Goal: Task Accomplishment & Management: Use online tool/utility

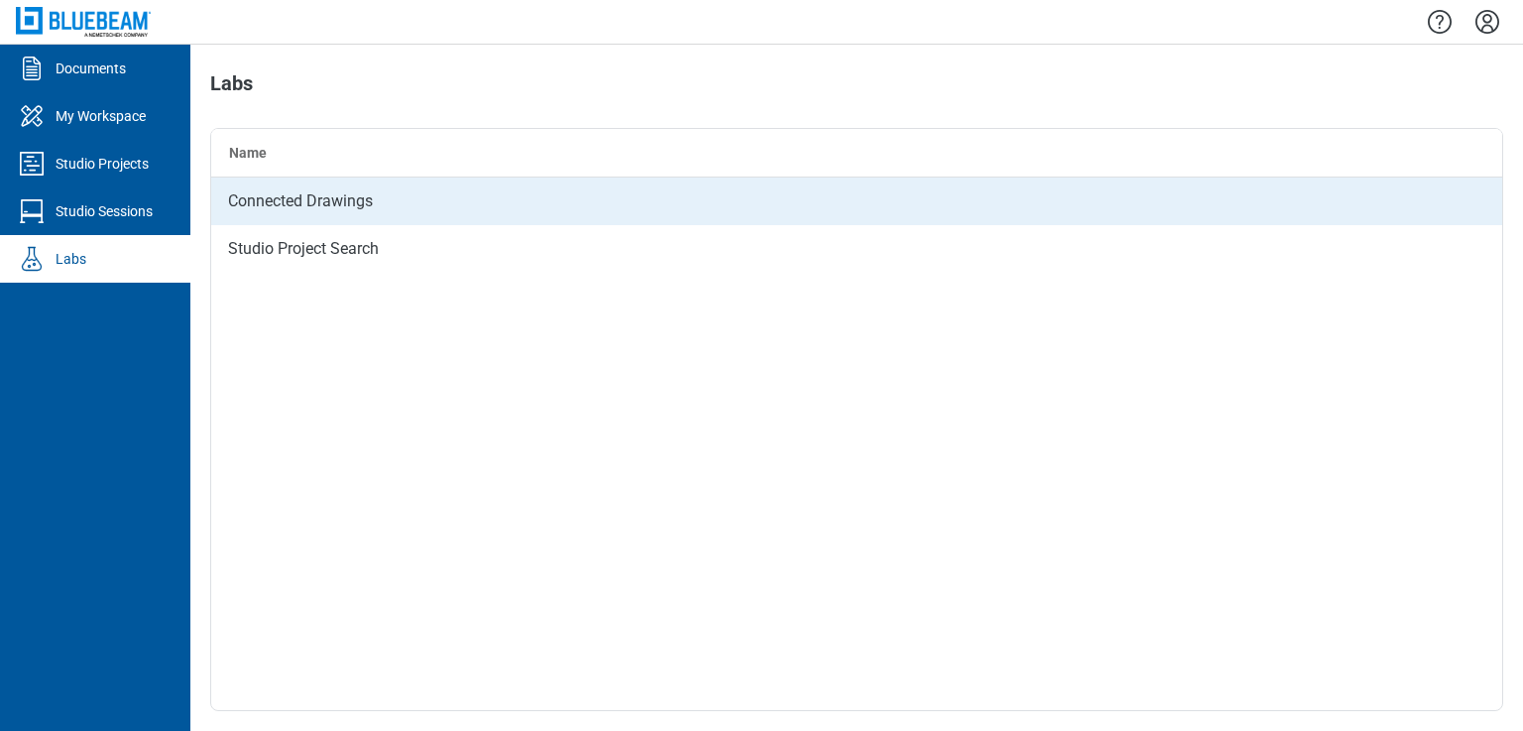
click at [277, 201] on div "Connected Drawings" at bounding box center [856, 201] width 1291 height 48
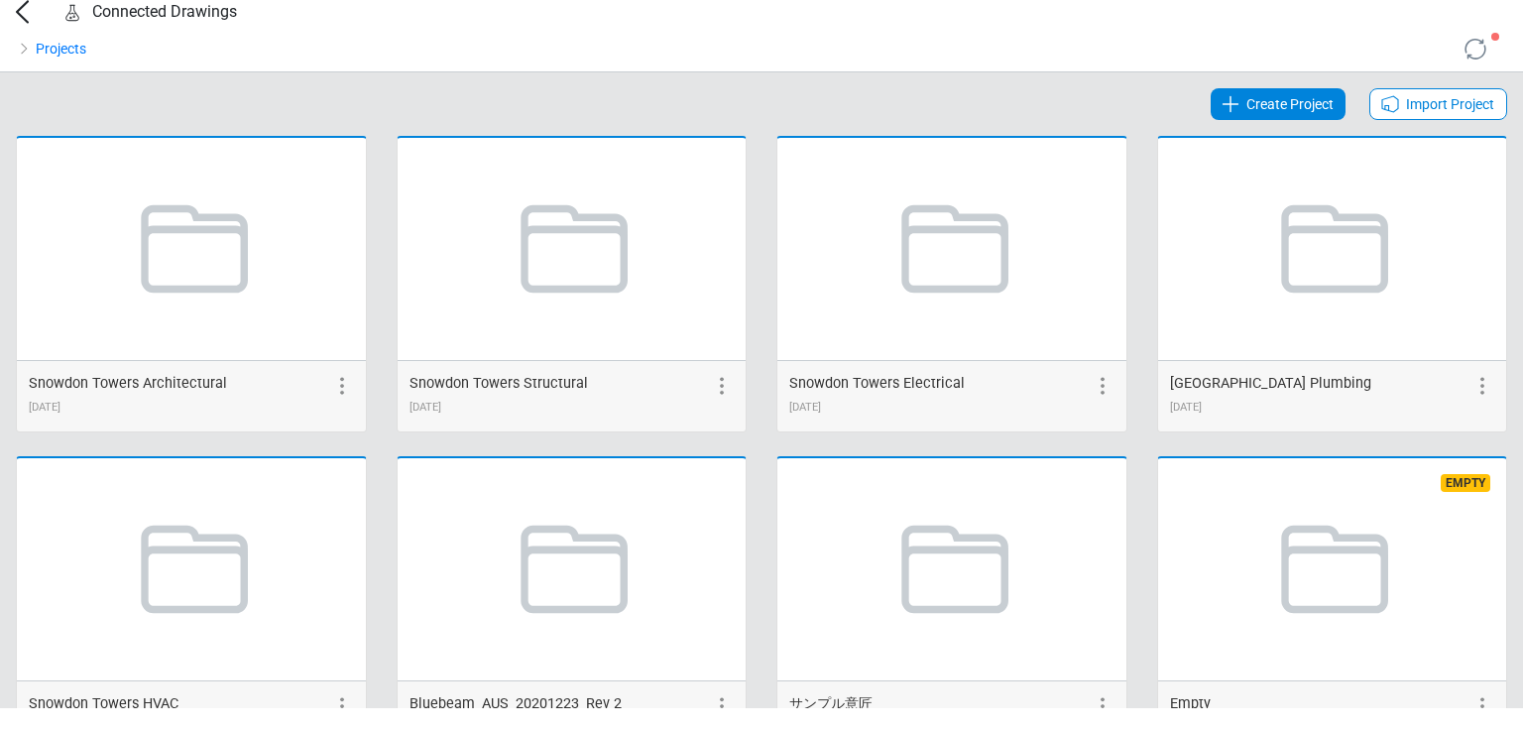
click at [1422, 116] on span "Import Project" at bounding box center [1450, 104] width 88 height 24
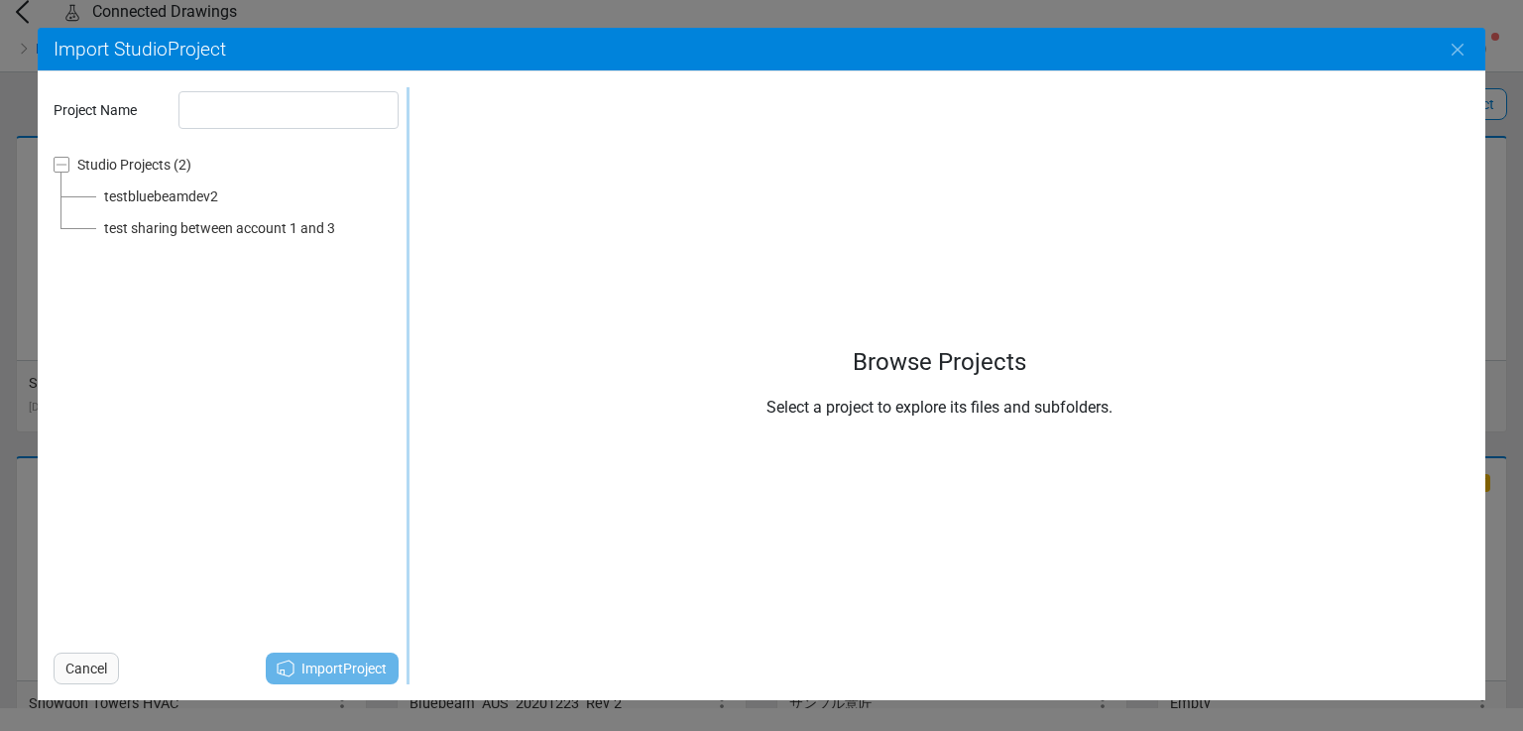
click at [139, 201] on div "testbluebeamdev2" at bounding box center [161, 196] width 114 height 24
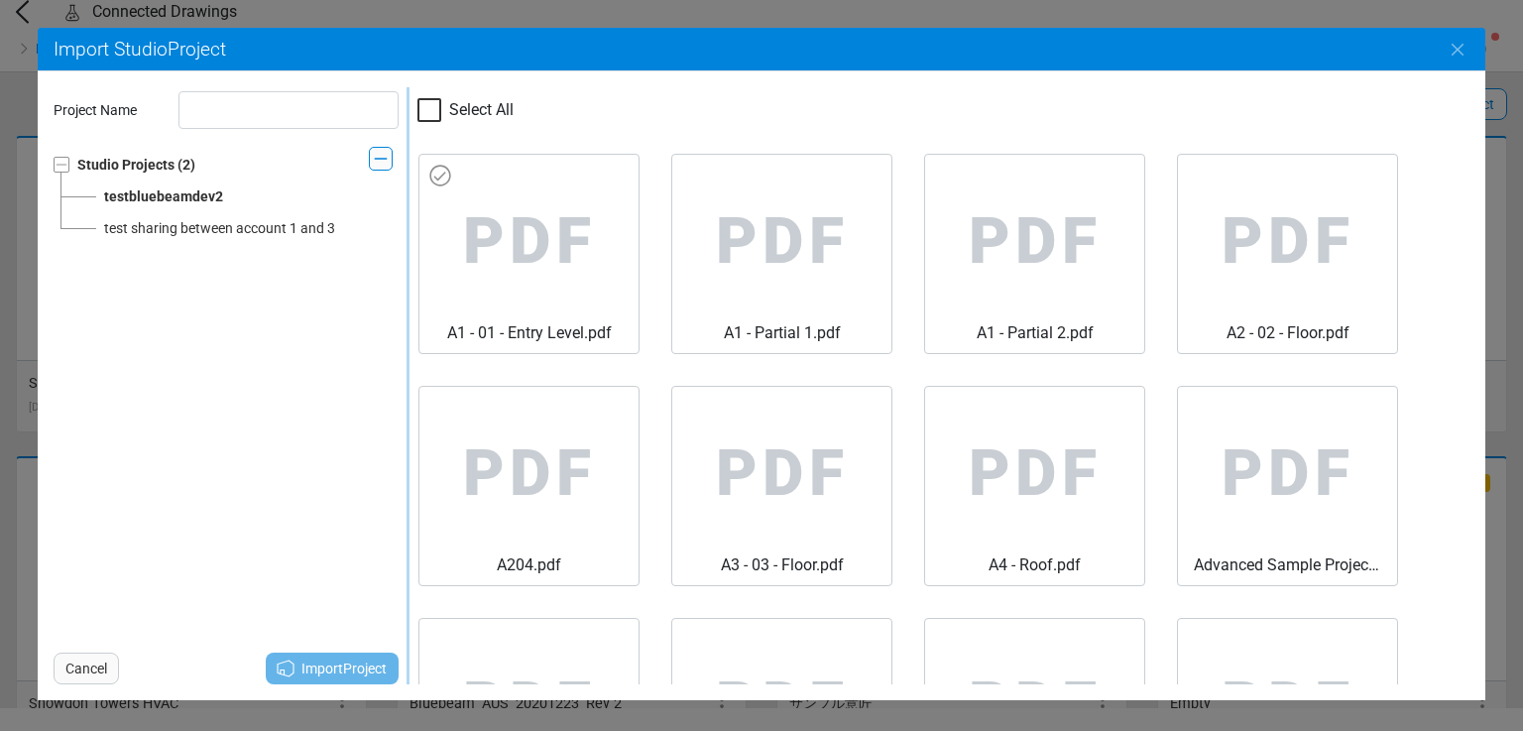
click at [532, 193] on span "PDF" at bounding box center [528, 242] width 187 height 159
type input "**********"
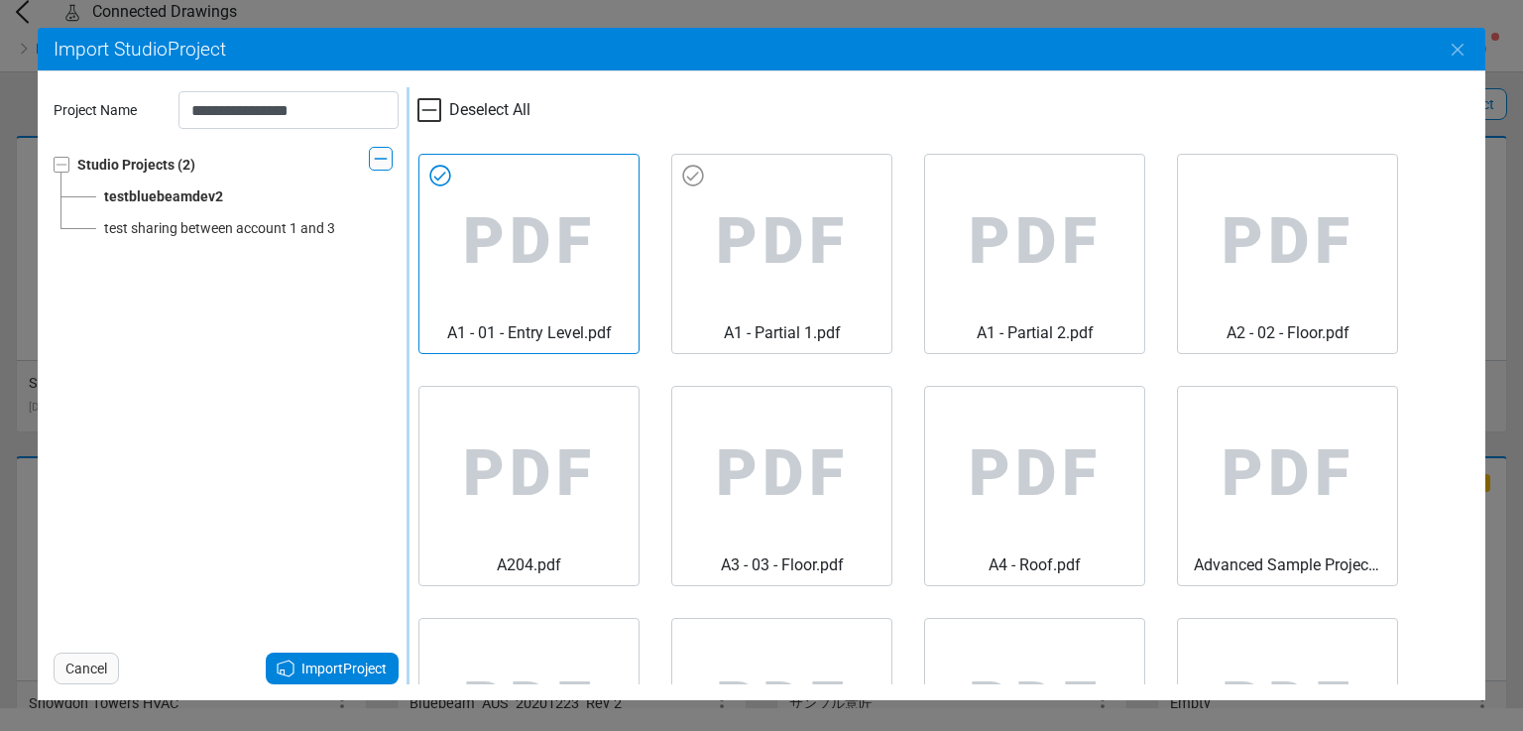
click at [754, 247] on span "PDF" at bounding box center [781, 242] width 187 height 159
click at [315, 663] on span "Import Project" at bounding box center [343, 668] width 85 height 24
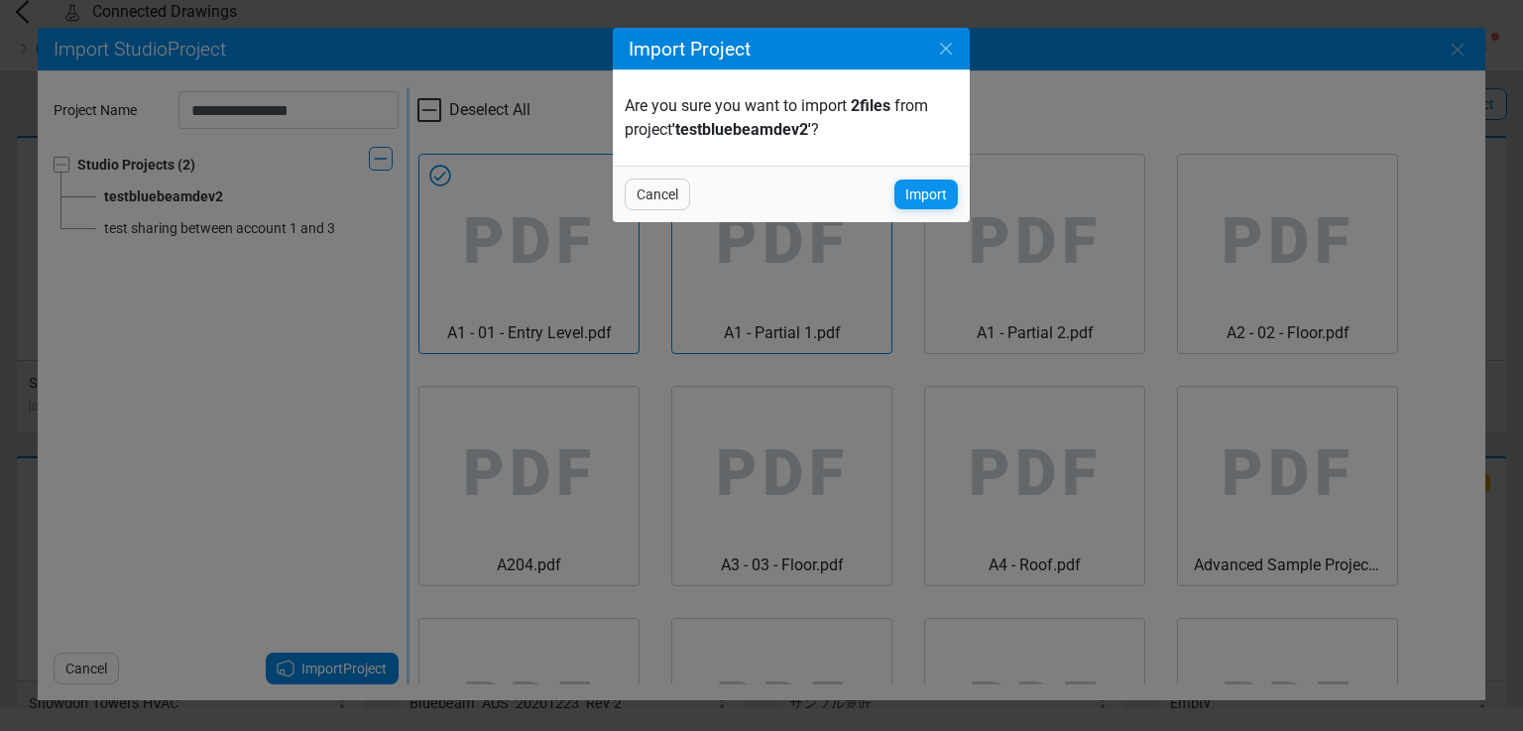
click at [920, 186] on span "Import" at bounding box center [926, 194] width 42 height 24
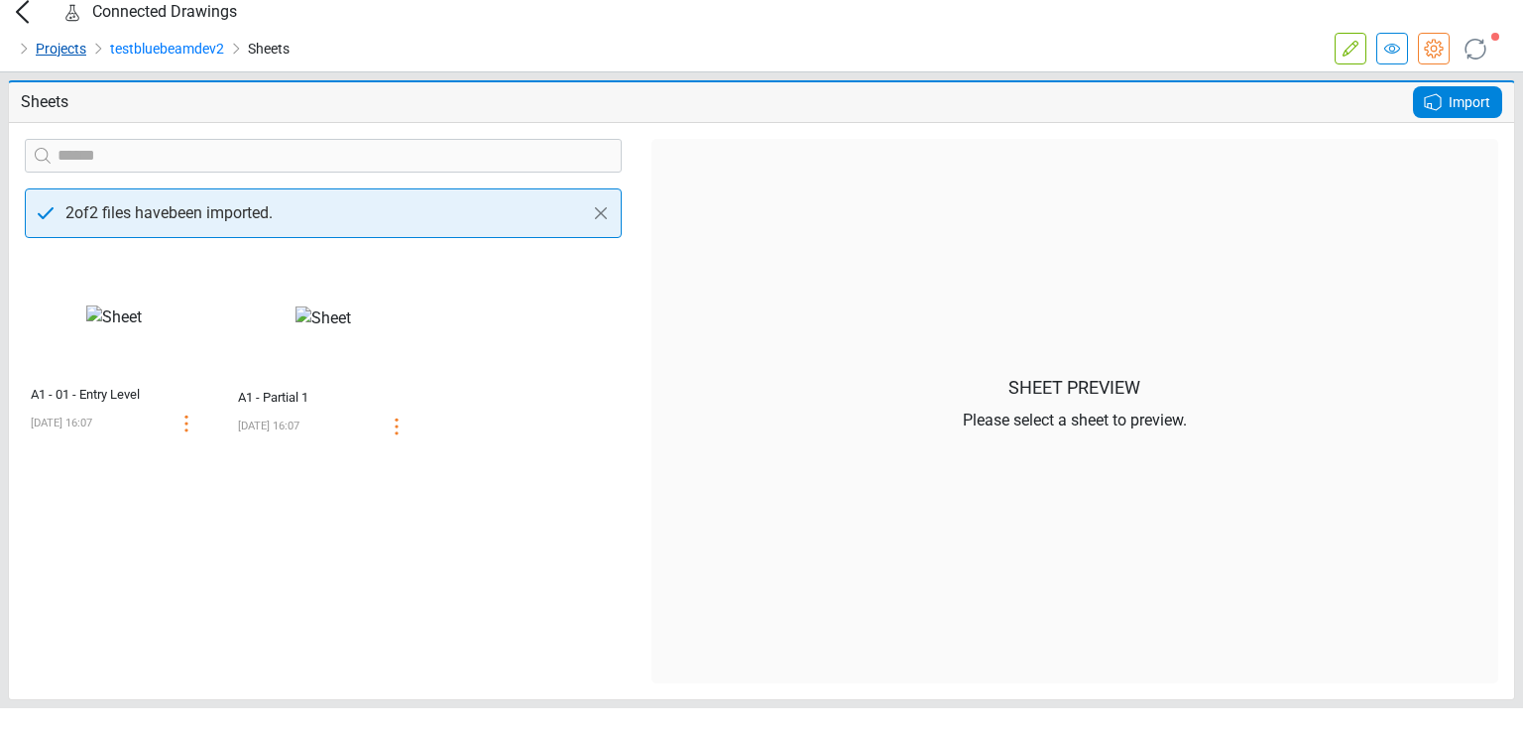
click at [43, 60] on link "Projects" at bounding box center [61, 49] width 51 height 24
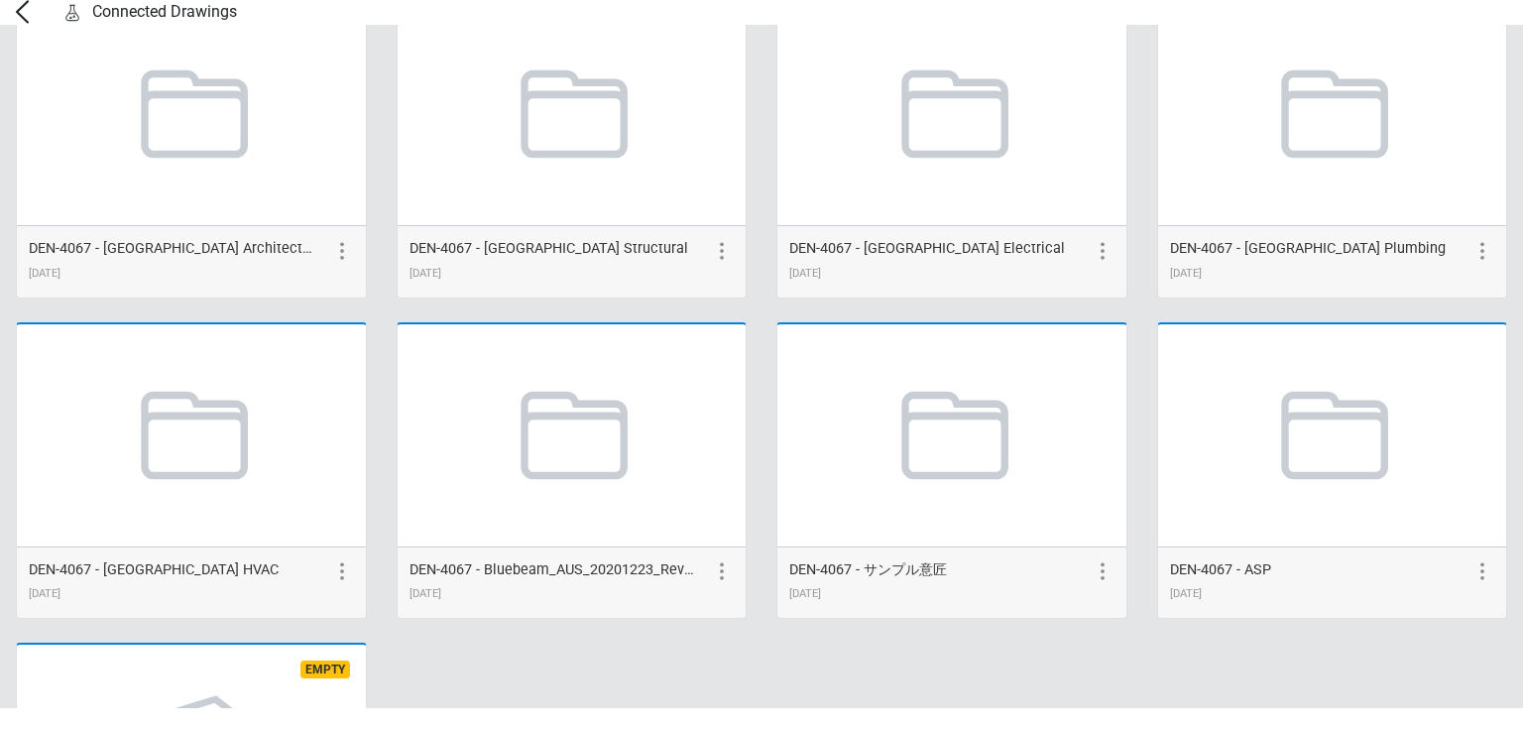
scroll to position [1045, 0]
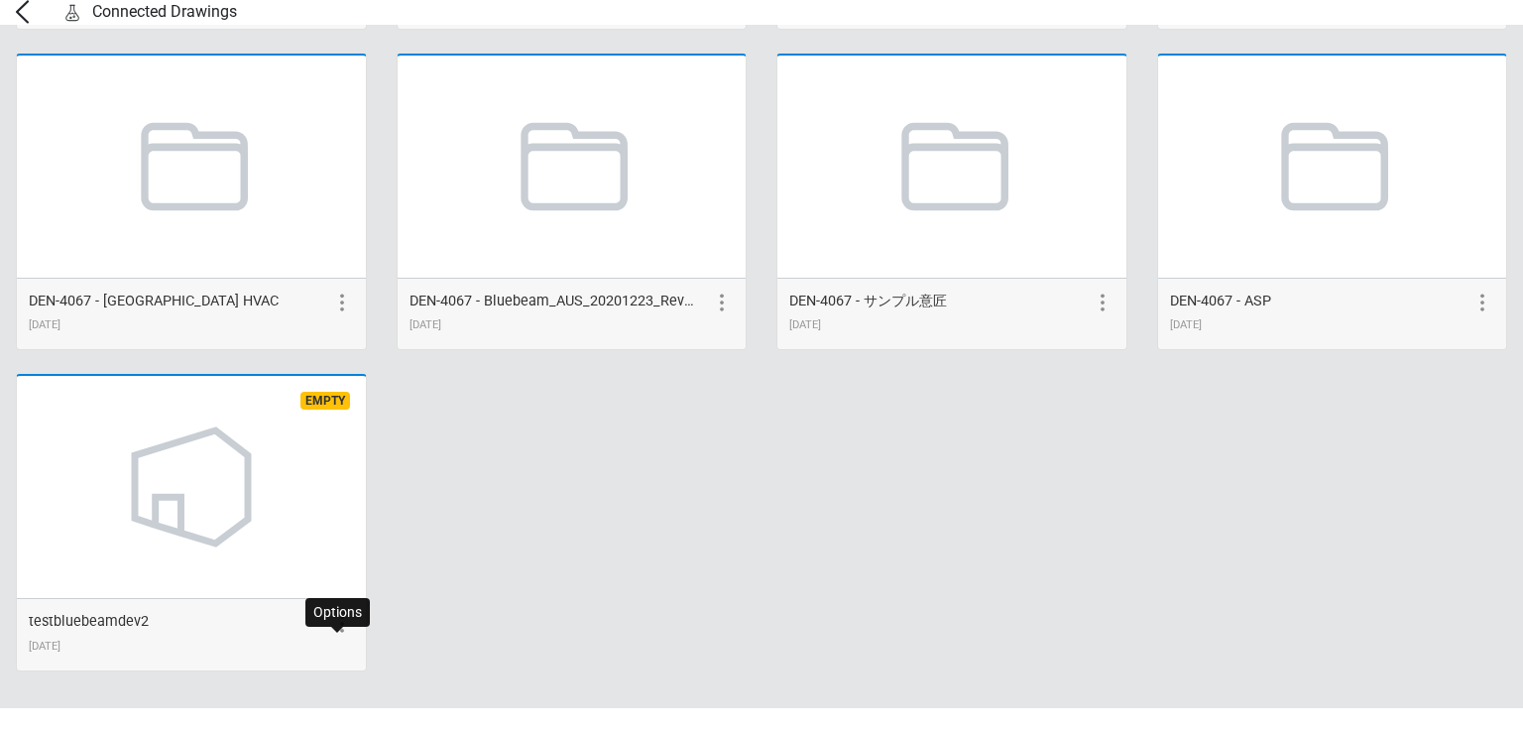
click at [330, 636] on icon at bounding box center [342, 624] width 24 height 24
click at [302, 636] on icon at bounding box center [306, 624] width 24 height 24
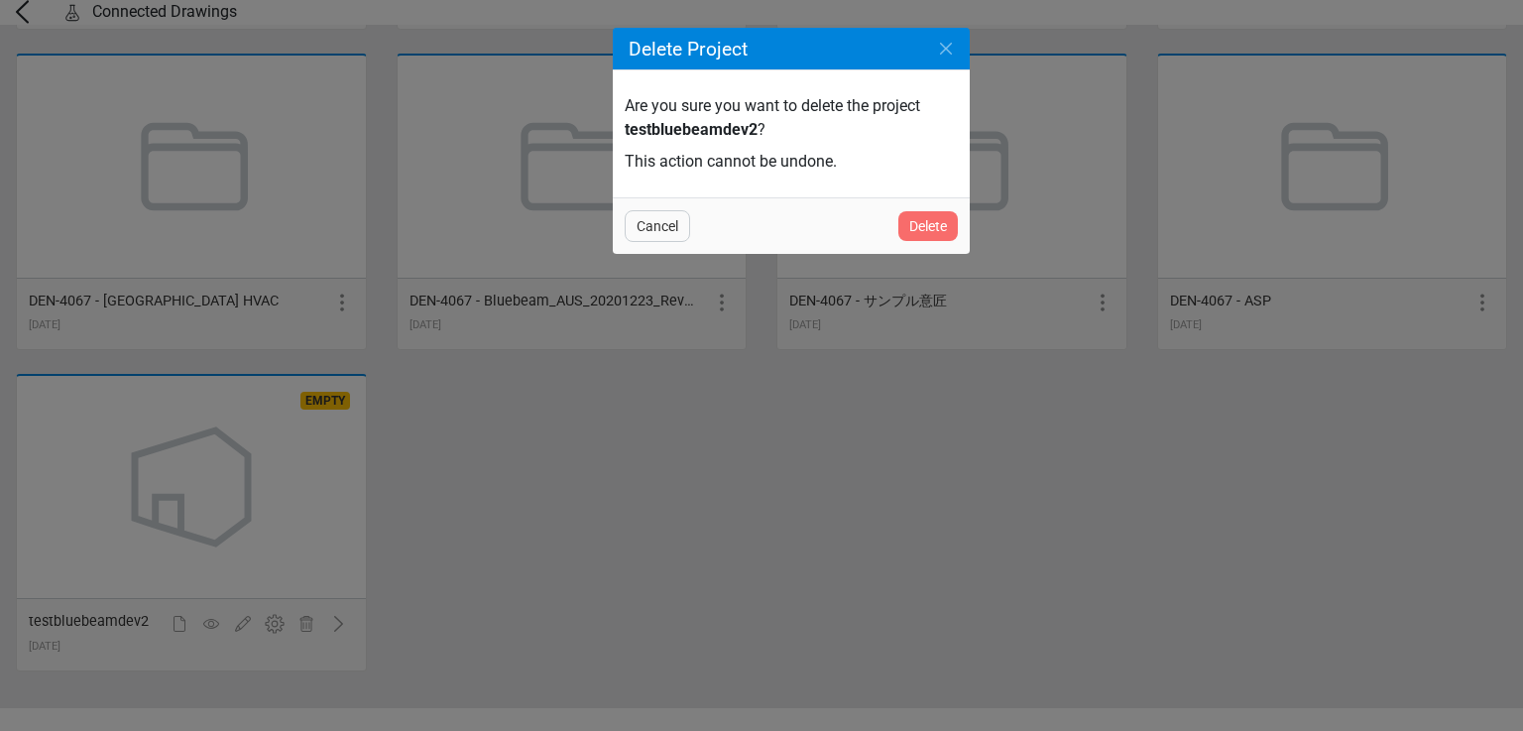
click at [904, 223] on div "Delete" at bounding box center [927, 226] width 59 height 30
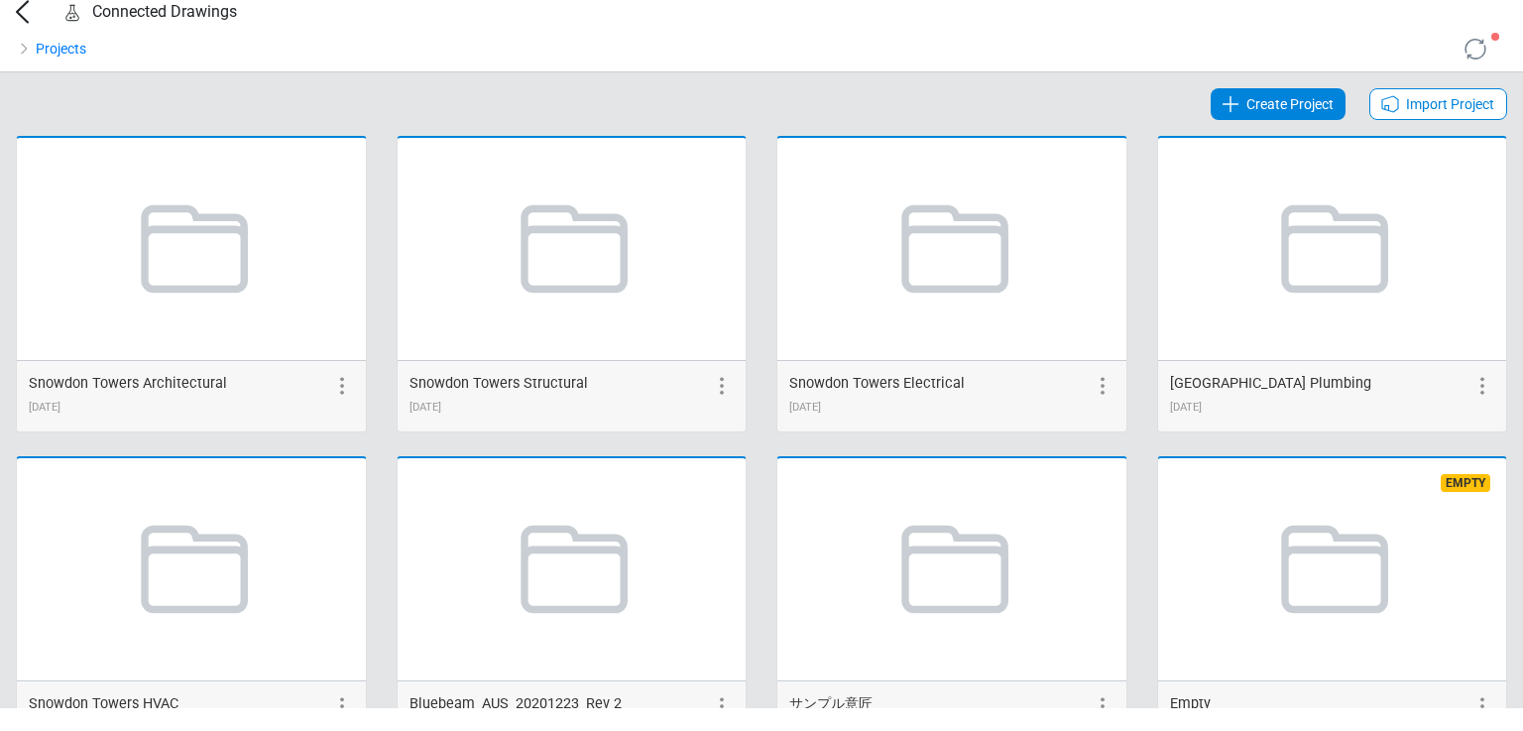
click at [1406, 116] on span "Import Project" at bounding box center [1450, 104] width 88 height 24
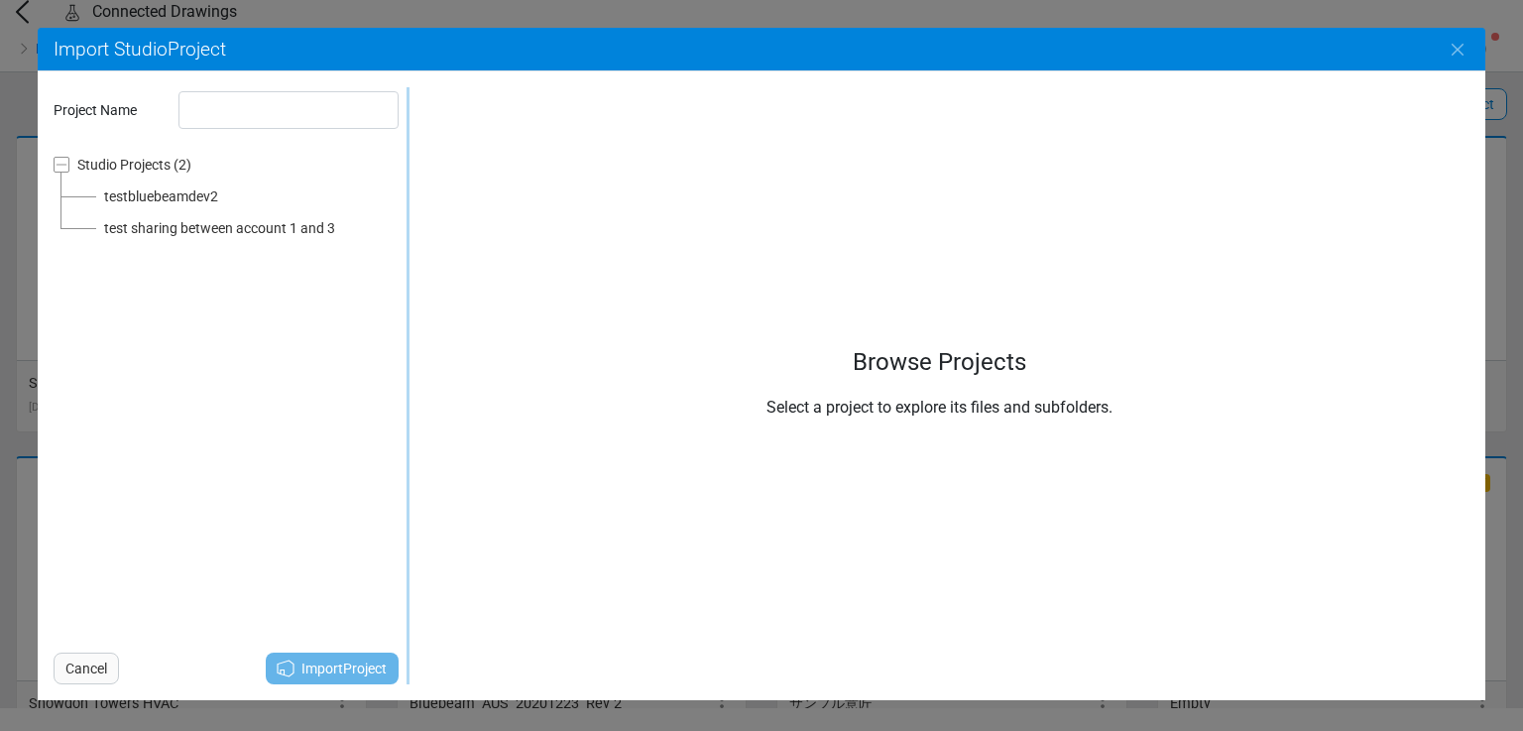
click at [176, 194] on div "testbluebeamdev2" at bounding box center [161, 196] width 114 height 24
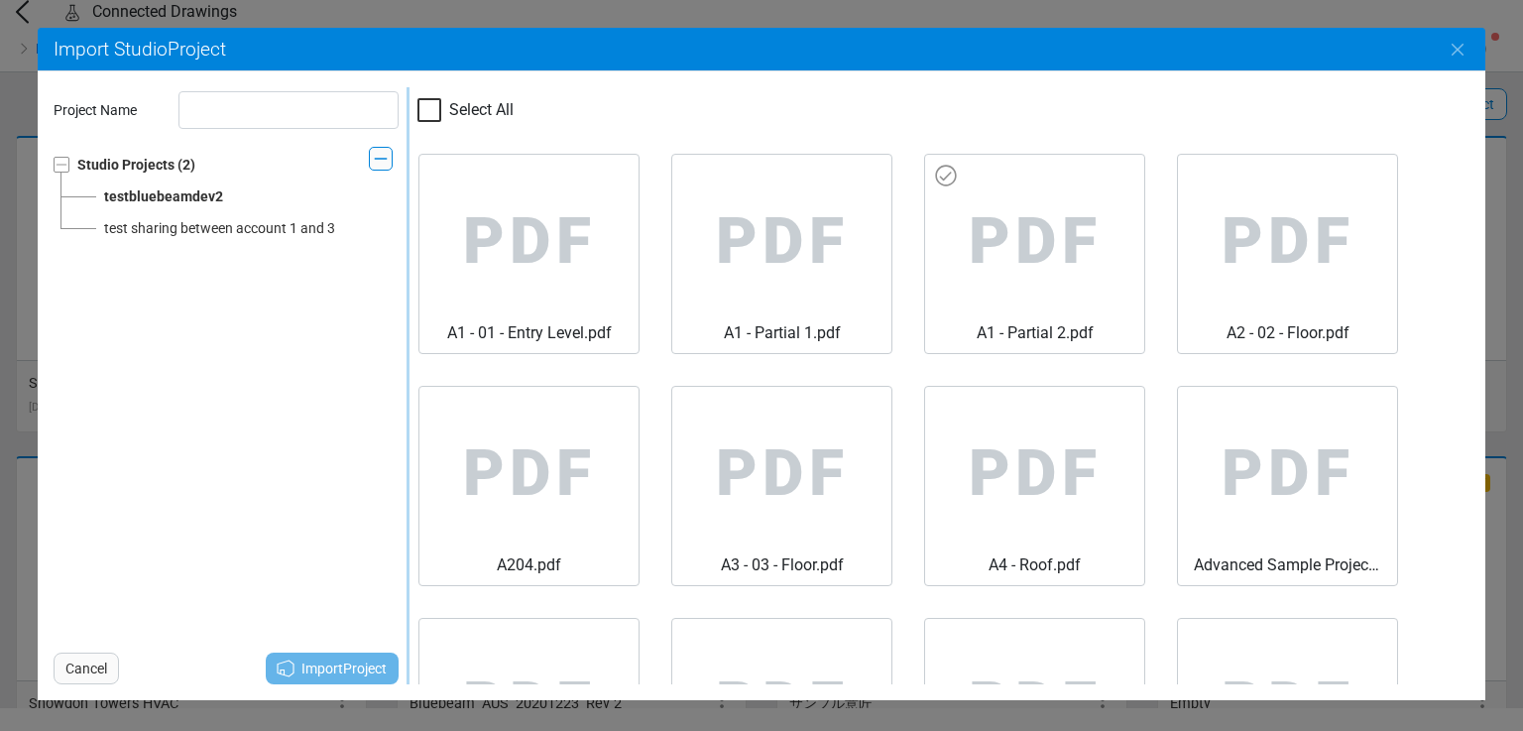
click at [1012, 230] on span "PDF" at bounding box center [1034, 242] width 187 height 159
type input "**********"
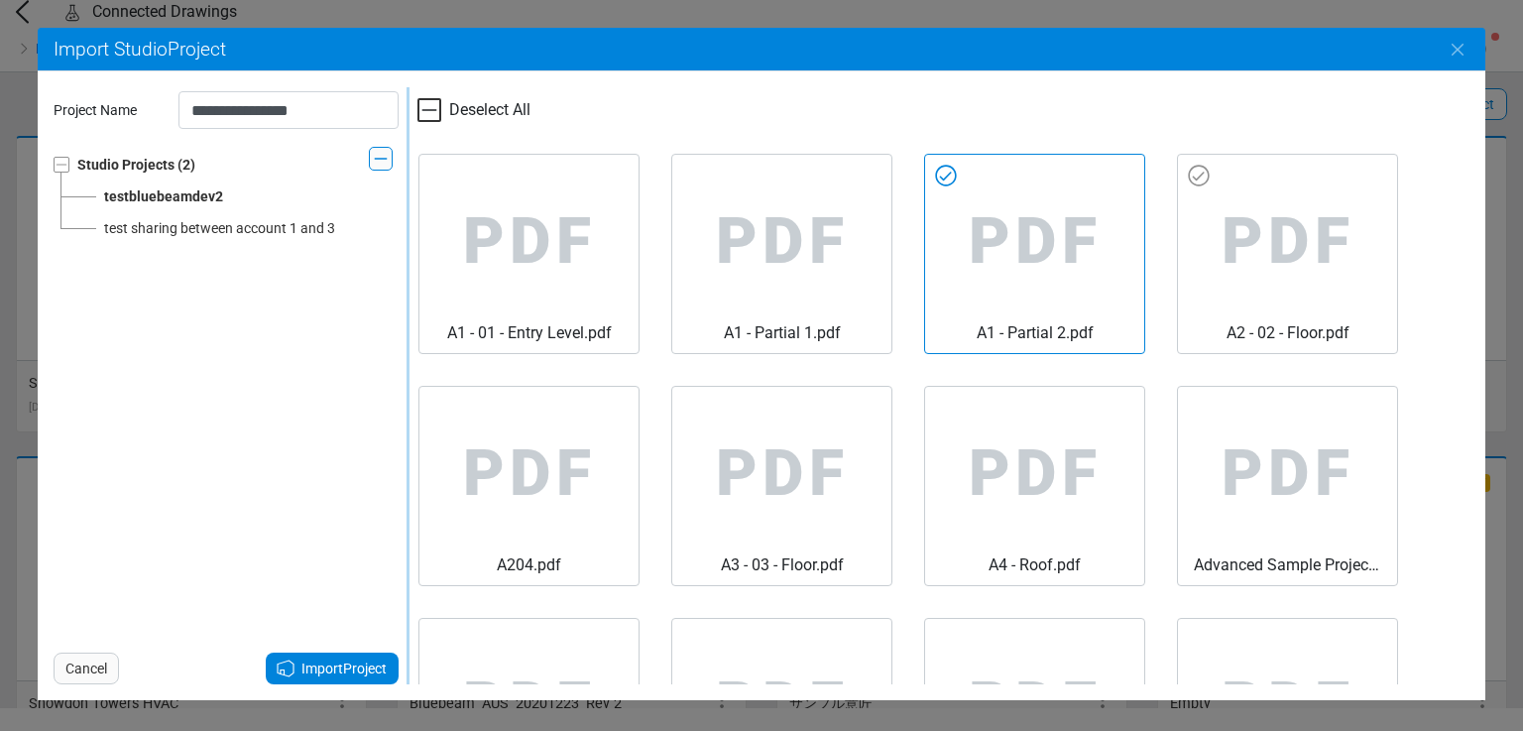
click at [1215, 215] on span "PDF" at bounding box center [1287, 242] width 187 height 159
click at [305, 669] on span "Import Project" at bounding box center [343, 668] width 85 height 24
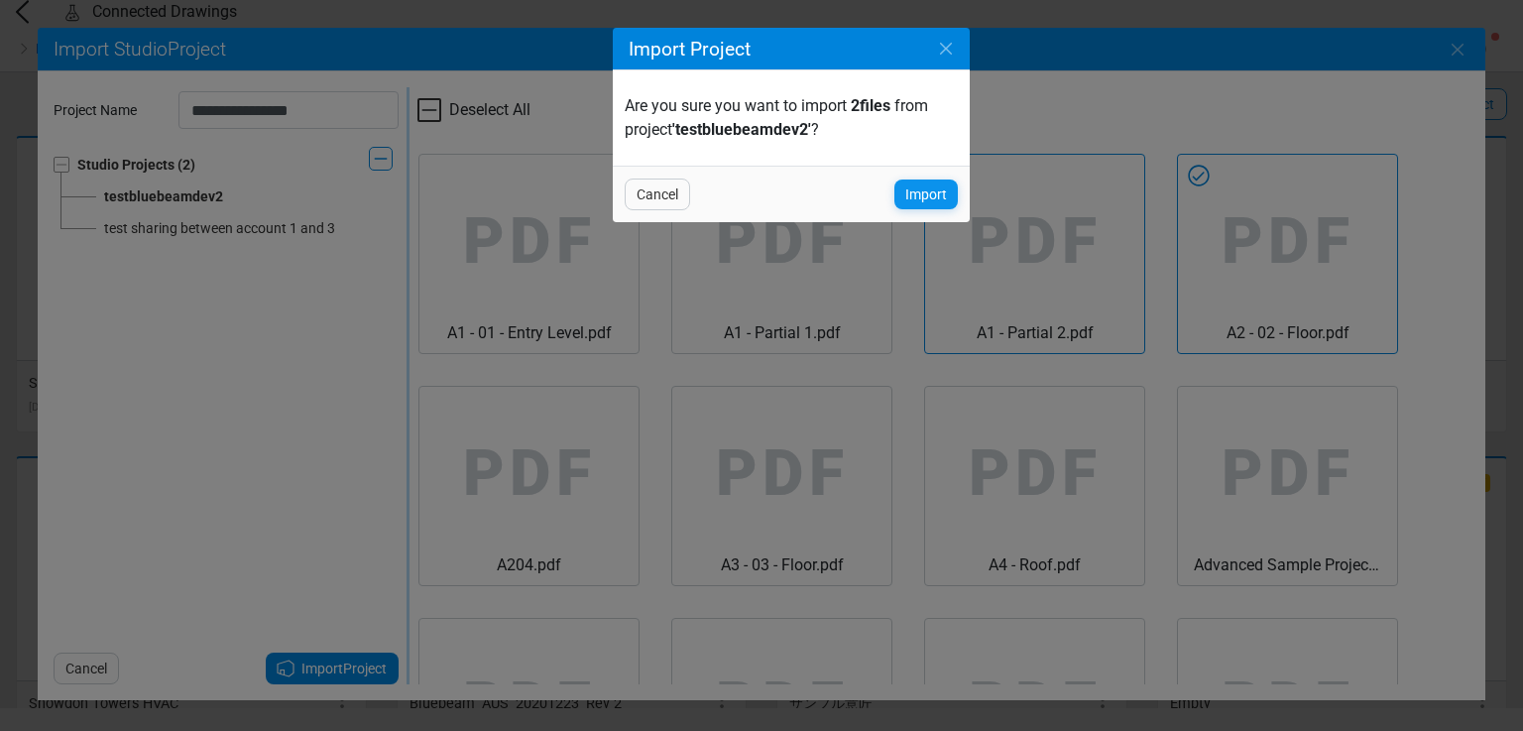
click at [897, 199] on div "Import" at bounding box center [925, 194] width 63 height 30
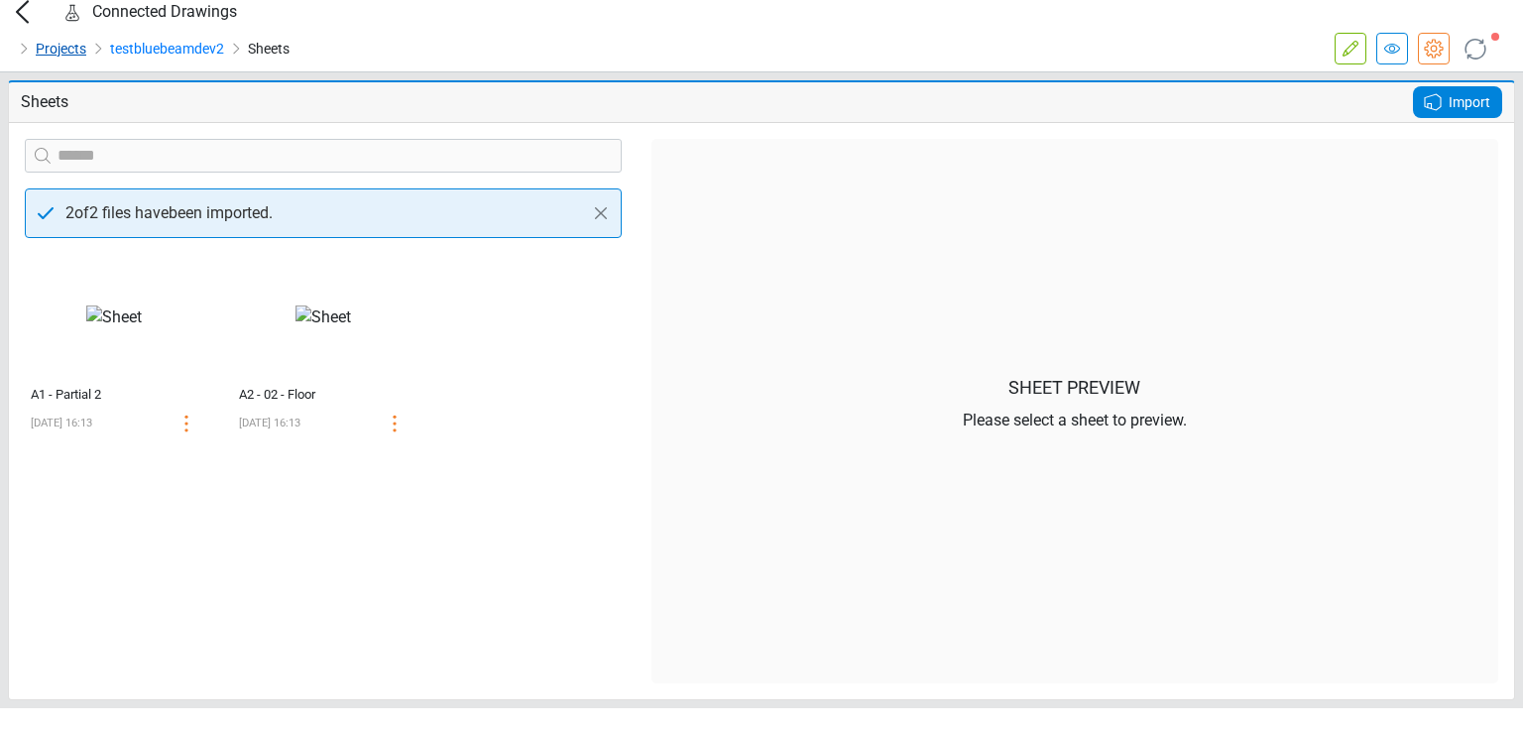
click at [40, 60] on link "Projects" at bounding box center [61, 49] width 51 height 24
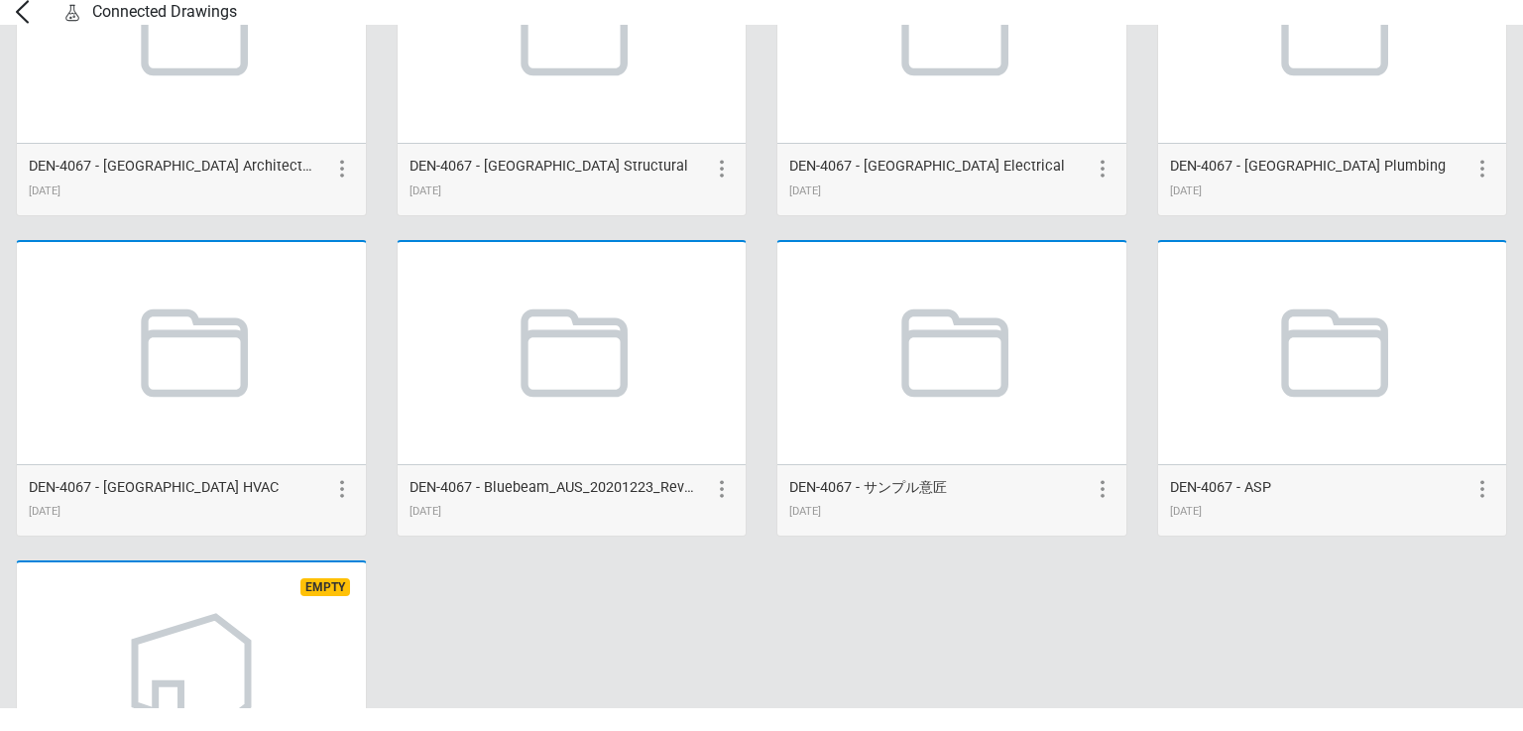
scroll to position [1045, 0]
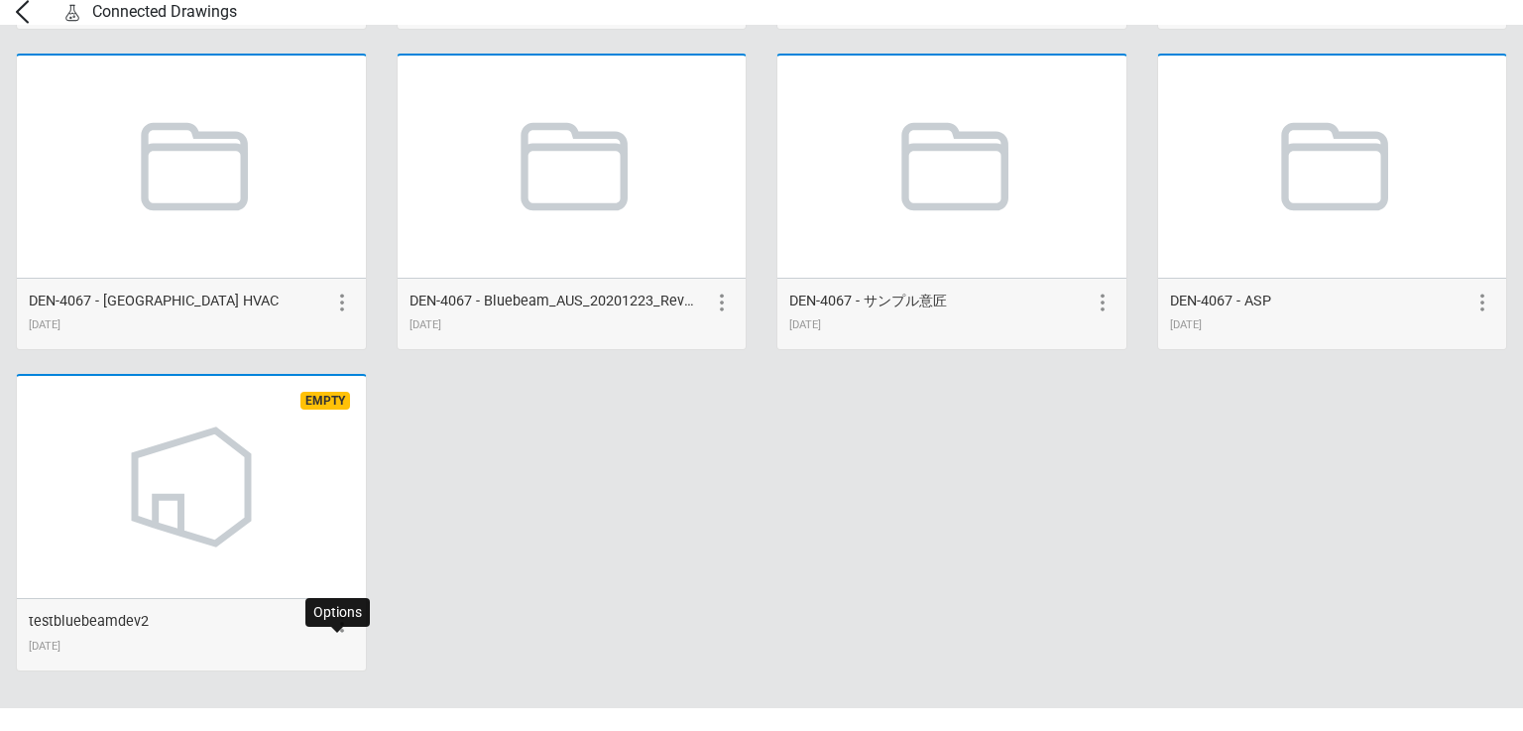
click at [324, 644] on div "testbluebeamdev2 [DATE]" at bounding box center [191, 634] width 349 height 72
click at [332, 636] on icon at bounding box center [342, 624] width 24 height 24
click at [294, 636] on icon at bounding box center [306, 624] width 24 height 24
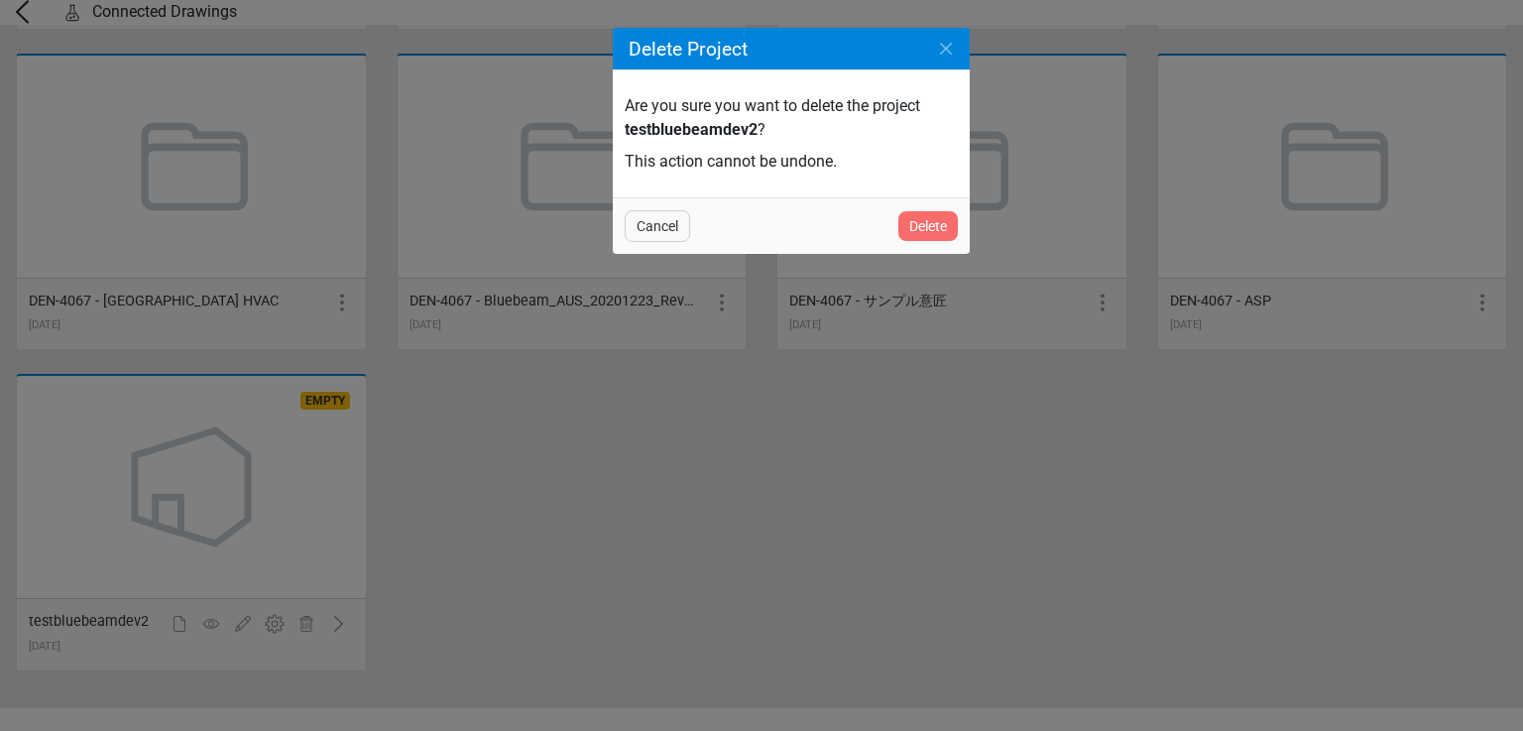
click at [929, 226] on span "Delete" at bounding box center [928, 226] width 38 height 24
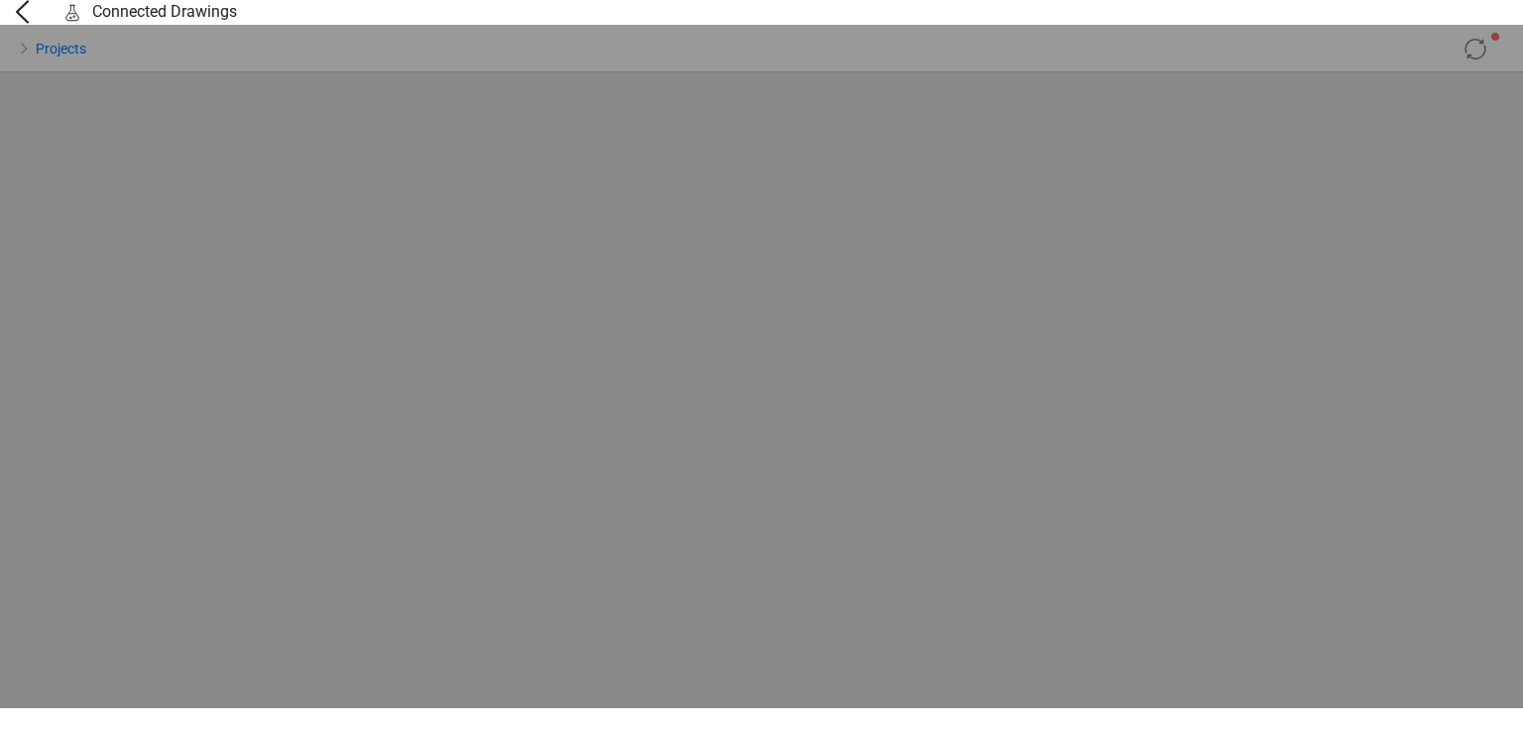
scroll to position [0, 0]
